Goal: Task Accomplishment & Management: Manage account settings

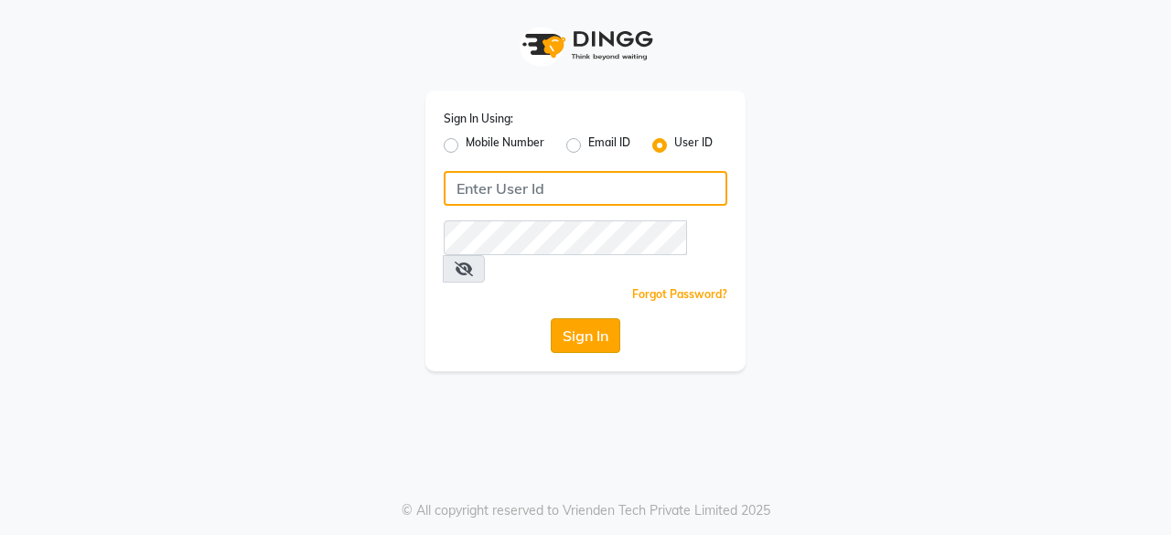
type input "Sreediya"
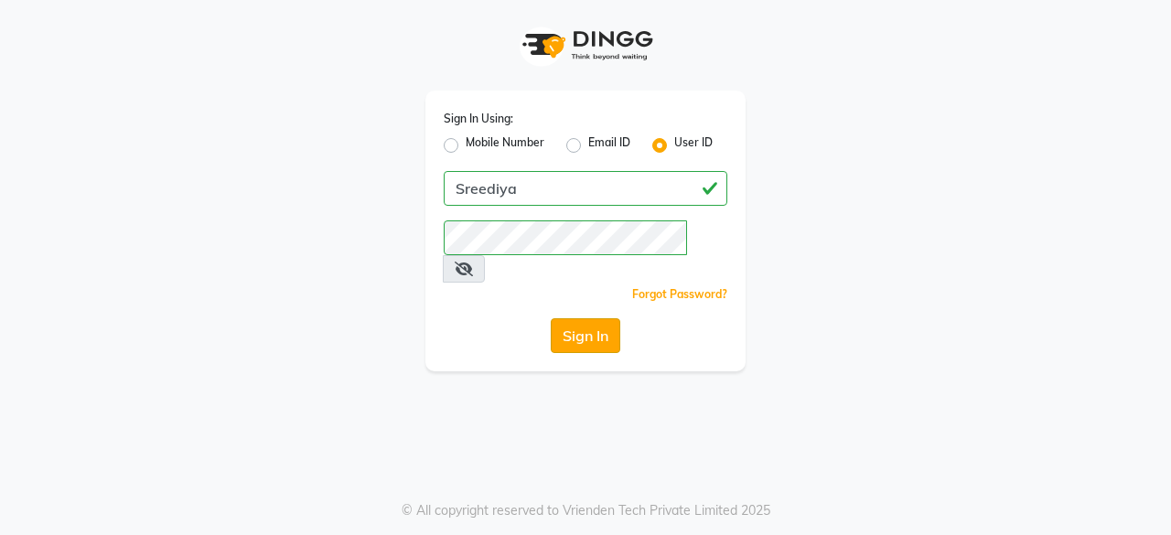
click at [569, 318] on button "Sign In" at bounding box center [586, 335] width 70 height 35
click at [580, 318] on button "Sign In" at bounding box center [586, 335] width 70 height 35
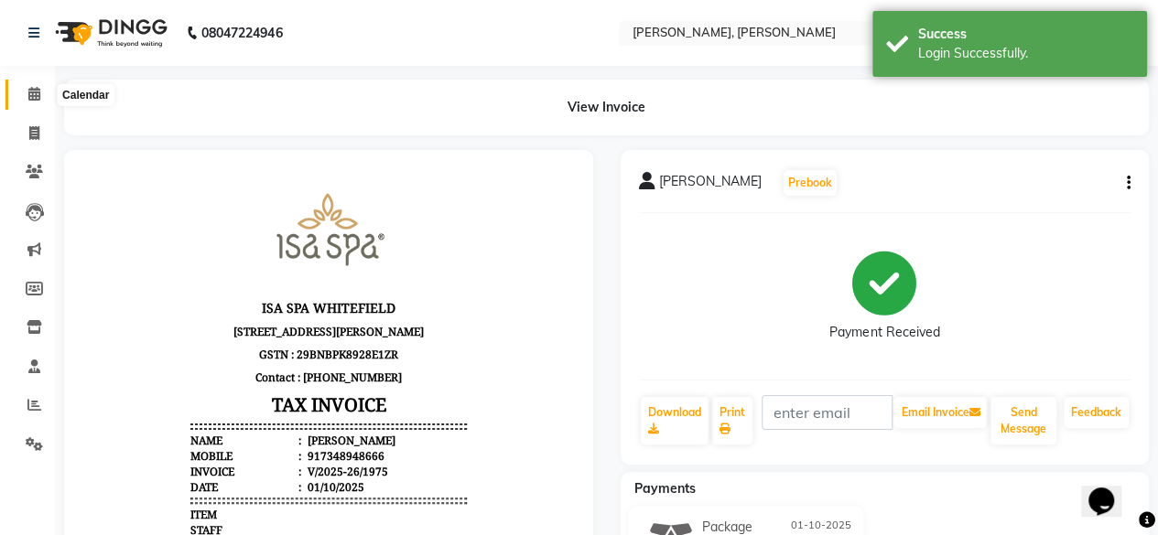
click at [35, 92] on icon at bounding box center [34, 94] width 12 height 14
